Goal: Information Seeking & Learning: Learn about a topic

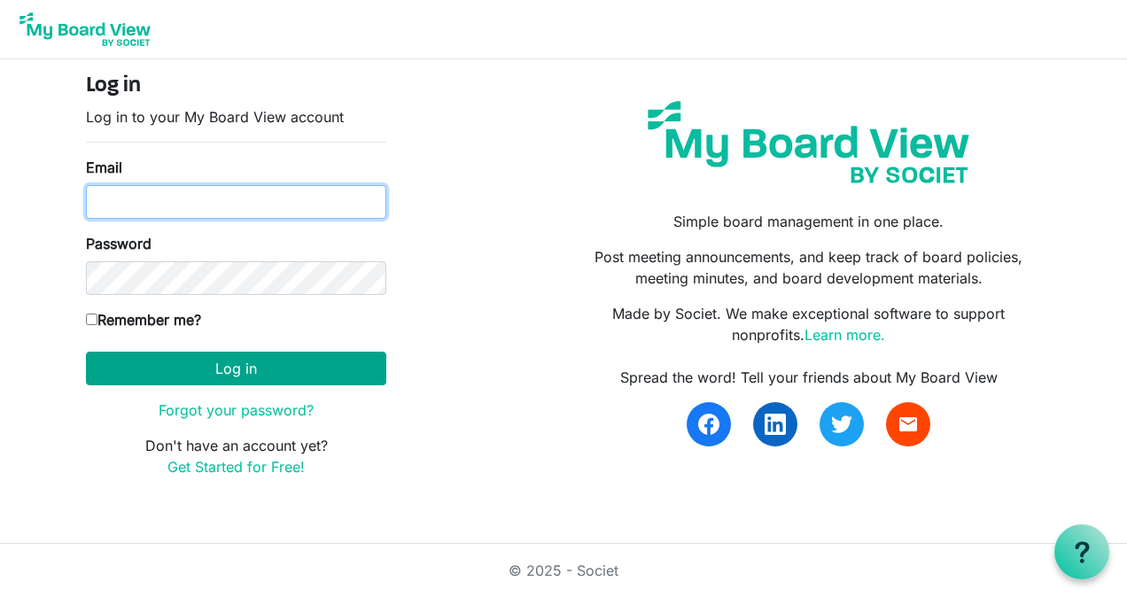
type input "[EMAIL_ADDRESS][DOMAIN_NAME]"
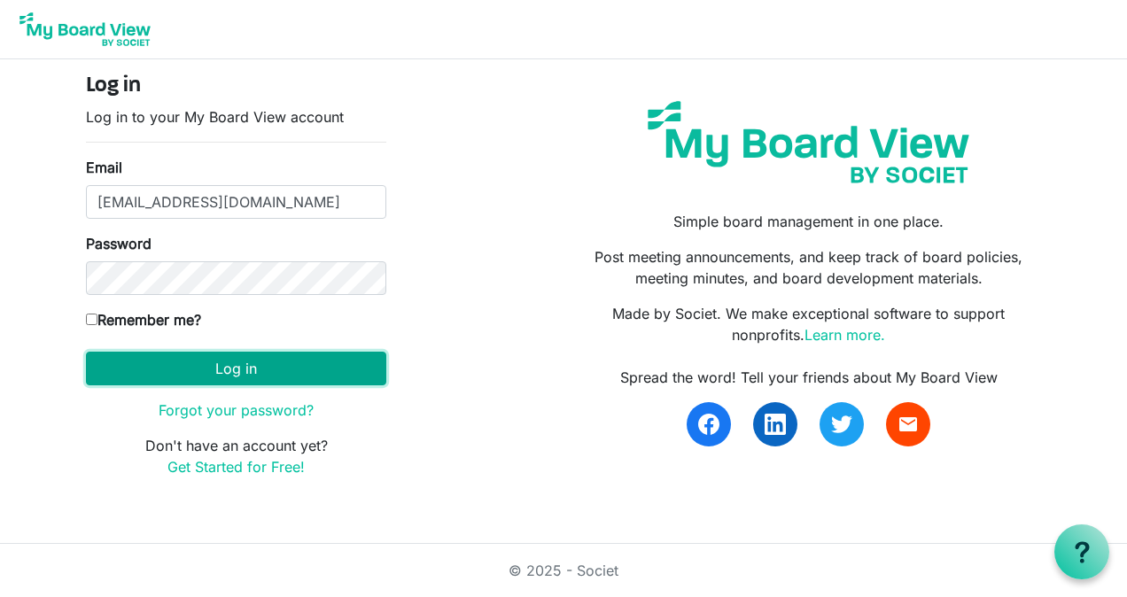
click at [269, 368] on button "Log in" at bounding box center [236, 369] width 300 height 34
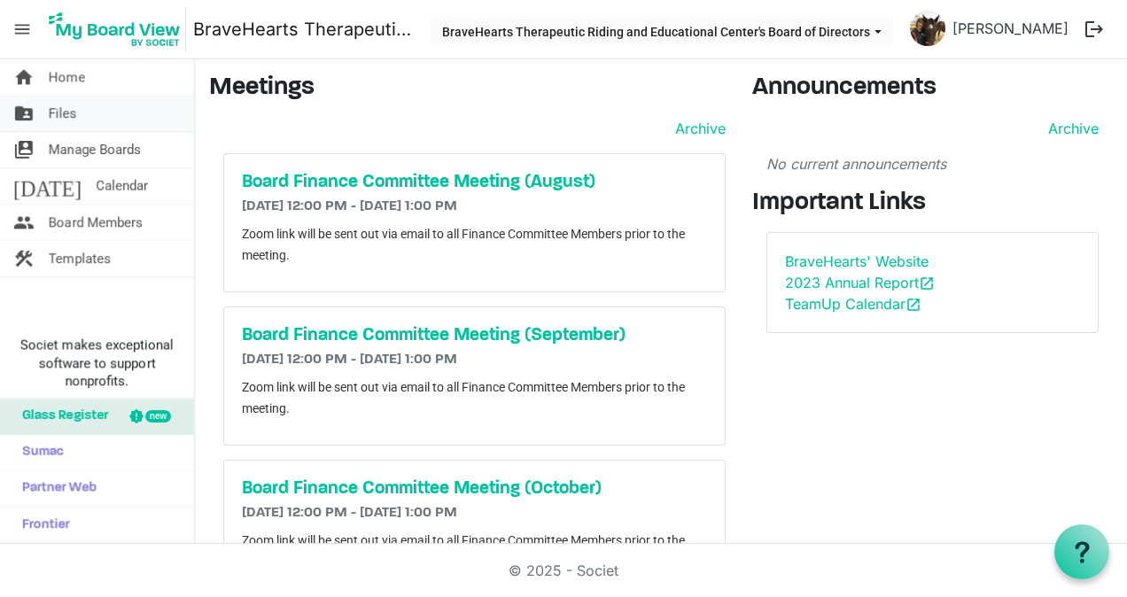
click at [82, 113] on link "folder_shared Files" at bounding box center [97, 113] width 194 height 35
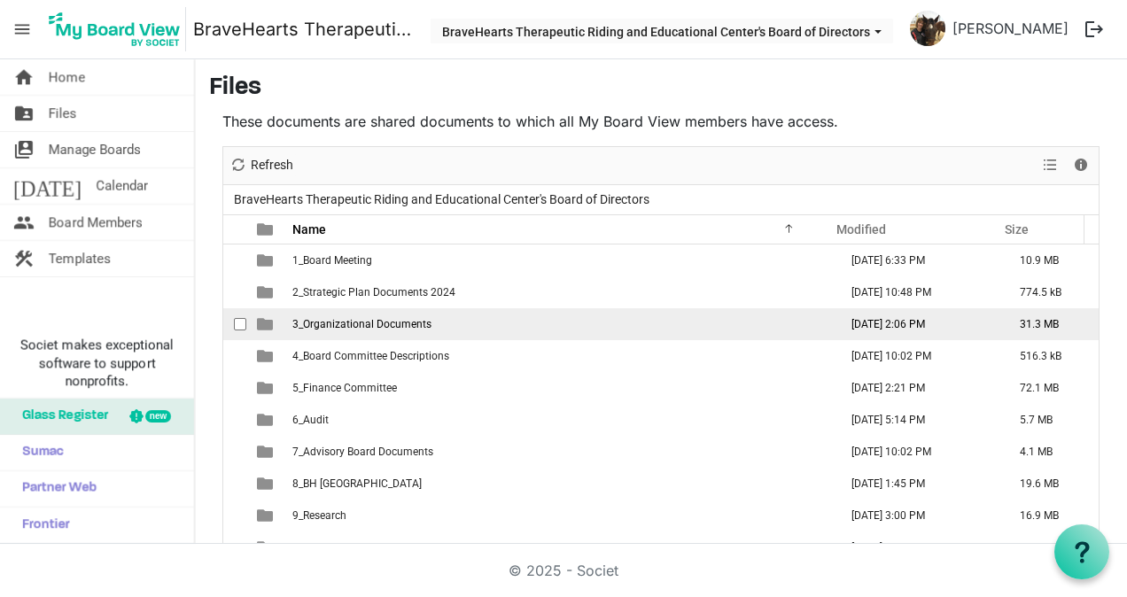
click at [358, 318] on span "3_Organizational Documents" at bounding box center [361, 324] width 139 height 12
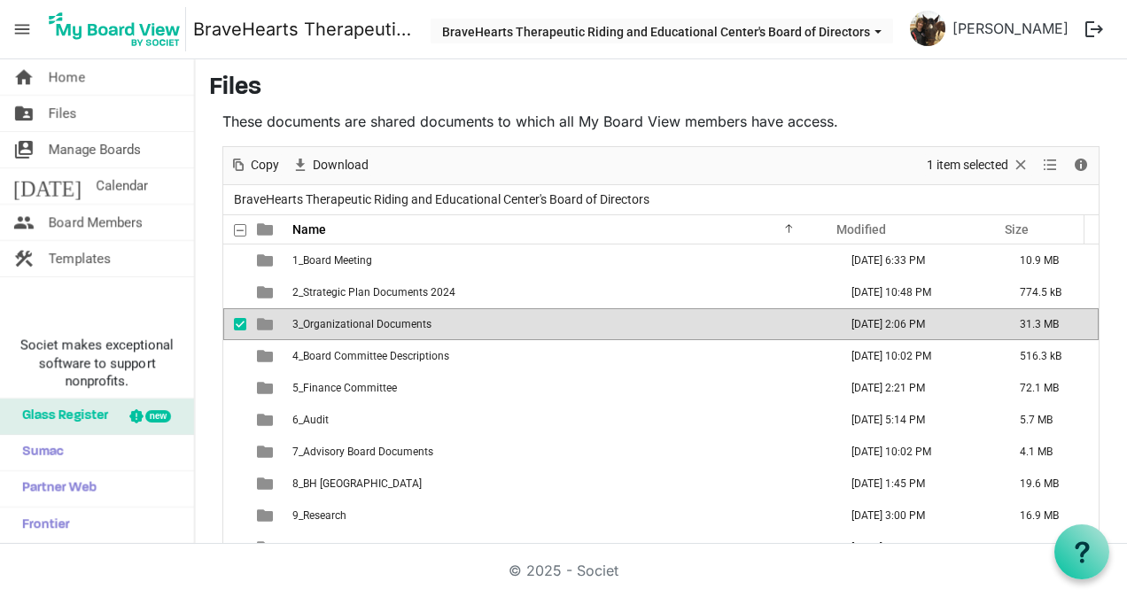
click at [358, 318] on span "3_Organizational Documents" at bounding box center [361, 324] width 139 height 12
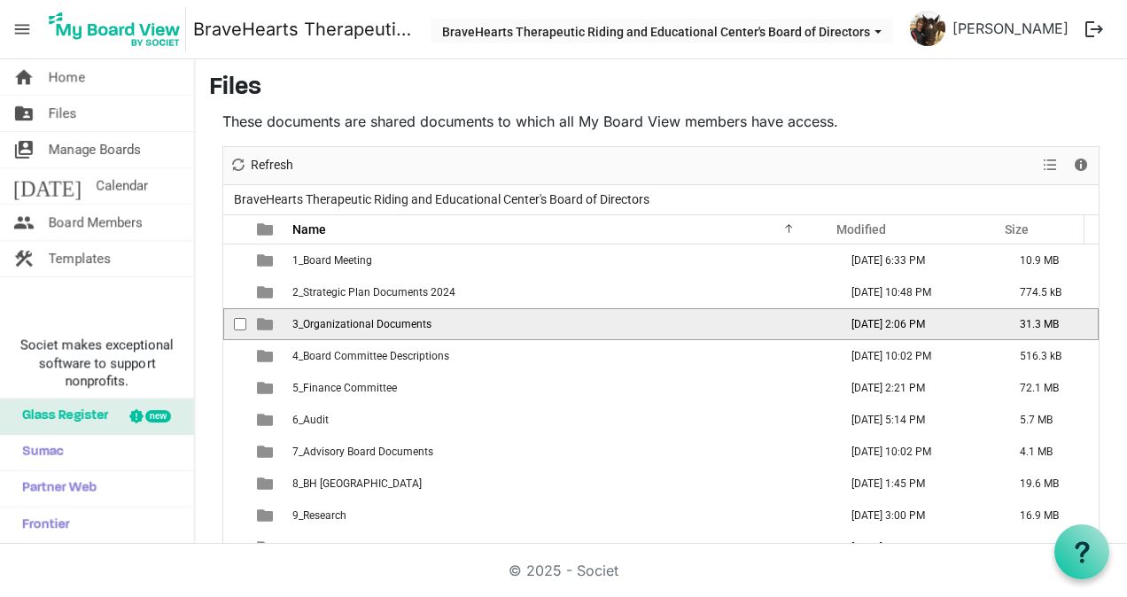
click at [358, 318] on span "3_Organizational Documents" at bounding box center [361, 324] width 139 height 12
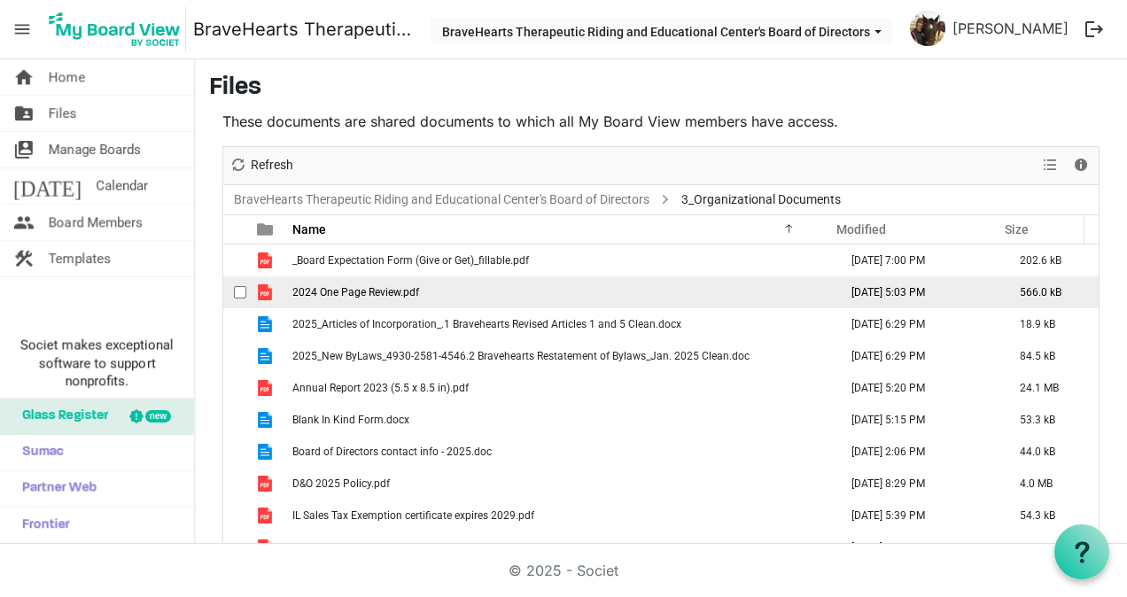
click at [356, 289] on span "2024 One Page Review.pdf" at bounding box center [355, 292] width 127 height 12
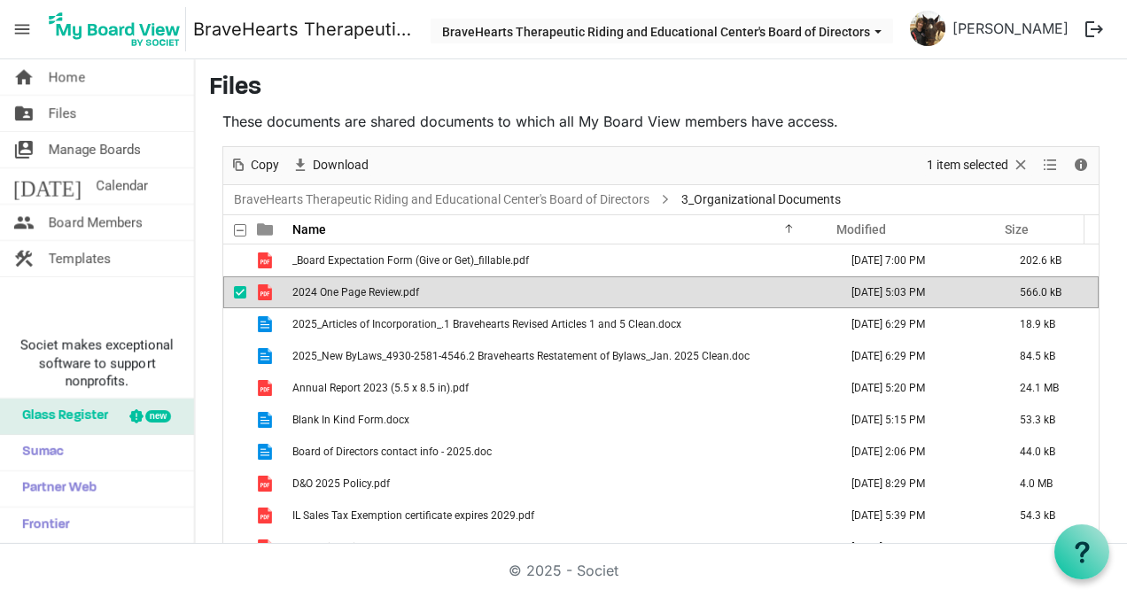
click at [356, 289] on span "2024 One Page Review.pdf" at bounding box center [355, 292] width 127 height 12
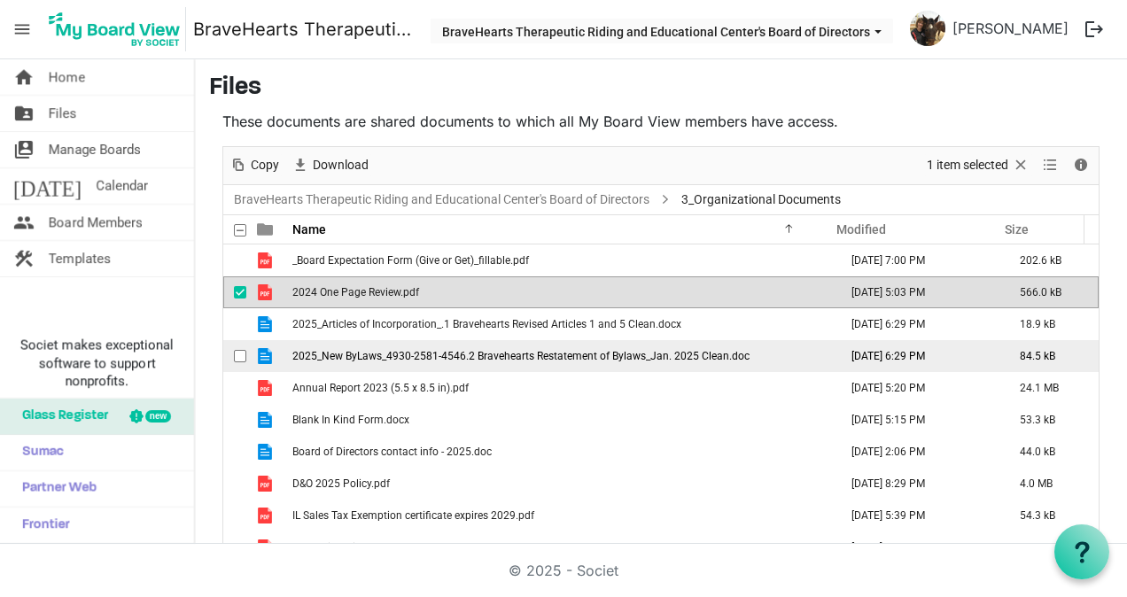
click at [378, 345] on td "2025_New ByLaws_4930-2581-4546.2 Bravehearts Restatement of Bylaws_Jan. 2025 Cl…" at bounding box center [560, 356] width 546 height 32
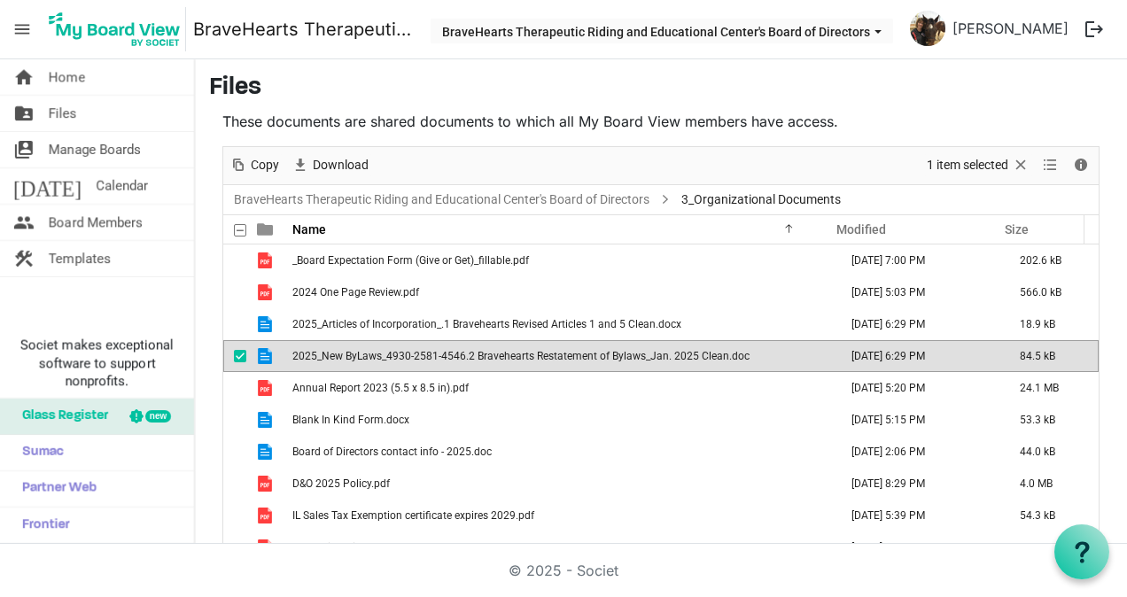
click at [378, 345] on td "2025_New ByLaws_4930-2581-4546.2 Bravehearts Restatement of Bylaws_Jan. 2025 Cl…" at bounding box center [560, 356] width 546 height 32
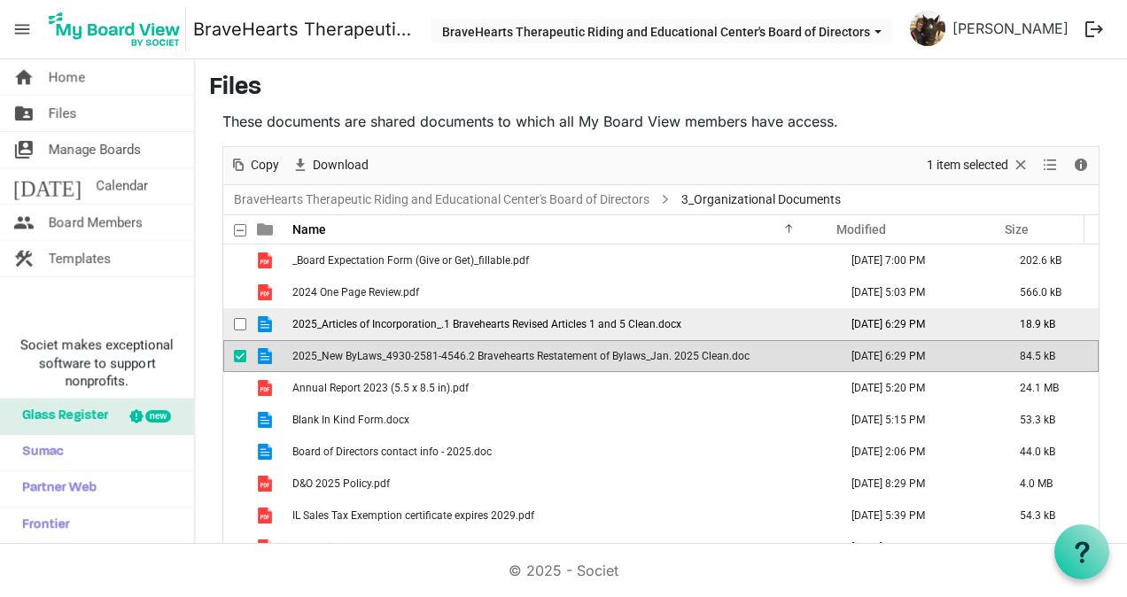
click at [785, 321] on td "2025_Articles of Incorporation_.1 Bravehearts Revised Articles 1 and 5 Clean.do…" at bounding box center [560, 324] width 546 height 32
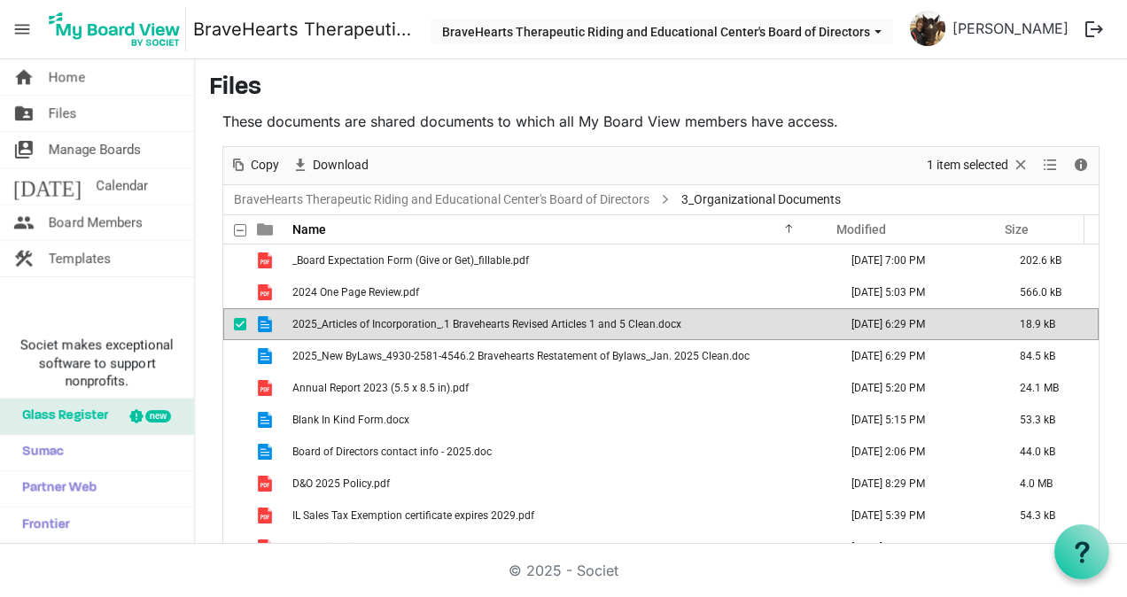
click at [388, 322] on span "2025_Articles of Incorporation_.1 Bravehearts Revised Articles 1 and 5 Clean.do…" at bounding box center [486, 324] width 389 height 12
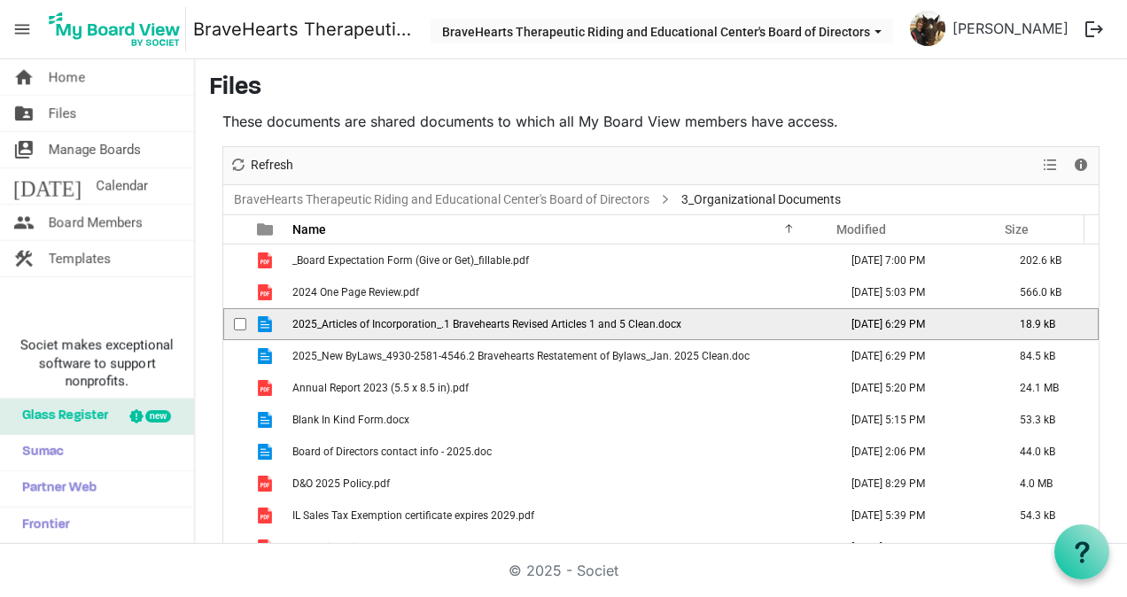
click at [388, 322] on span "2025_Articles of Incorporation_.1 Bravehearts Revised Articles 1 and 5 Clean.do…" at bounding box center [486, 324] width 389 height 12
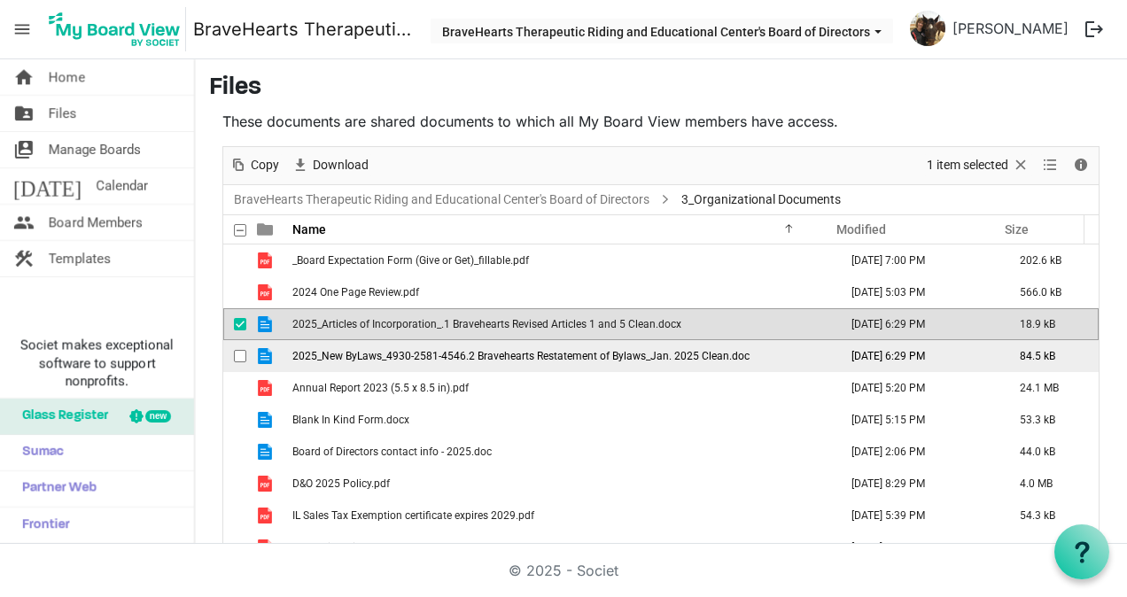
click at [374, 361] on td "2025_New ByLaws_4930-2581-4546.2 Bravehearts Restatement of Bylaws_Jan. 2025 Cl…" at bounding box center [560, 356] width 546 height 32
